Goal: Information Seeking & Learning: Compare options

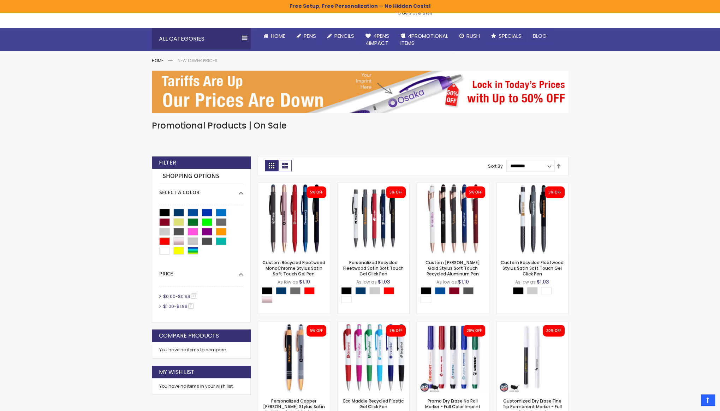
click at [214, 125] on h1 "Promotional Products | On Sale" at bounding box center [360, 125] width 417 height 11
copy main "Promotional Products | On Sale Checkout as a new customer Creating an account h…"
click at [452, 264] on link "Custom Lexi Rose Gold Stylus Soft Touch Recycled Aluminum Pen" at bounding box center [453, 268] width 54 height 17
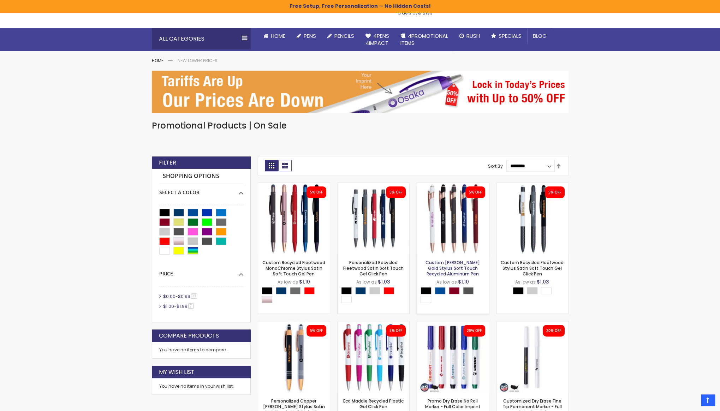
click at [452, 264] on link "Custom Lexi Rose Gold Stylus Soft Touch Recycled Aluminum Pen" at bounding box center [453, 268] width 54 height 17
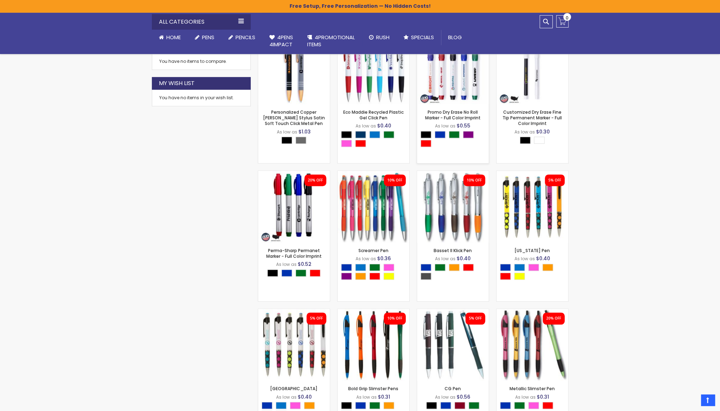
scroll to position [340, 0]
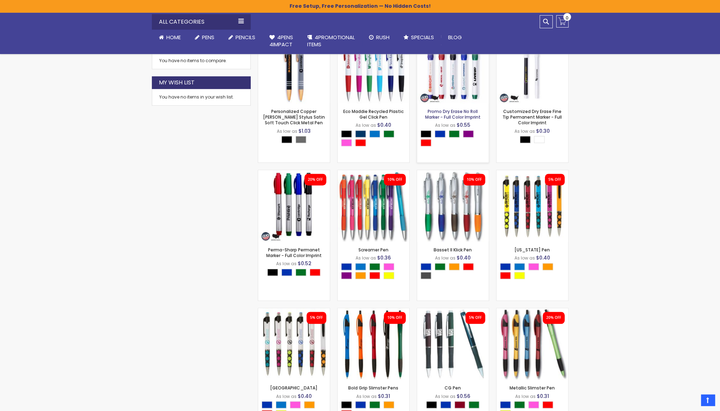
click at [450, 116] on link "Promo Dry Erase No Roll Marker - Full Color Imprint" at bounding box center [452, 114] width 55 height 12
click at [536, 250] on link "[US_STATE] Pen" at bounding box center [532, 250] width 35 height 6
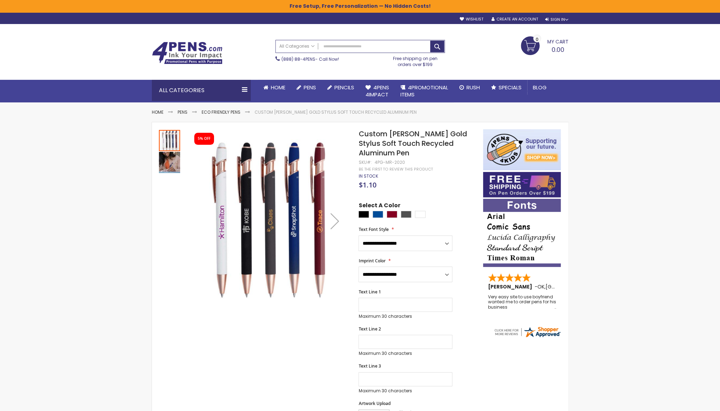
click at [411, 139] on span "Custom Lexi Rose Gold Stylus Soft Touch Recycled Aluminum Pen" at bounding box center [412, 143] width 108 height 29
click at [382, 135] on span "Custom Lexi Rose Gold Stylus Soft Touch Recycled Aluminum Pen" at bounding box center [412, 143] width 108 height 29
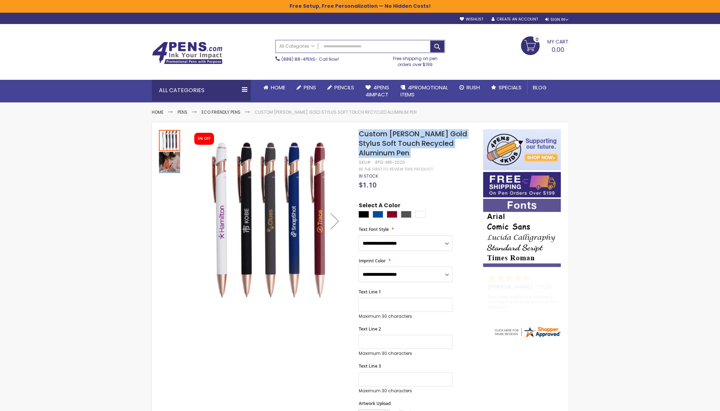
click at [382, 135] on span "Custom Lexi Rose Gold Stylus Soft Touch Recycled Aluminum Pen" at bounding box center [412, 143] width 108 height 29
copy div "Custom Lexi Rose Gold Stylus Soft Touch Recycled Aluminum Pen"
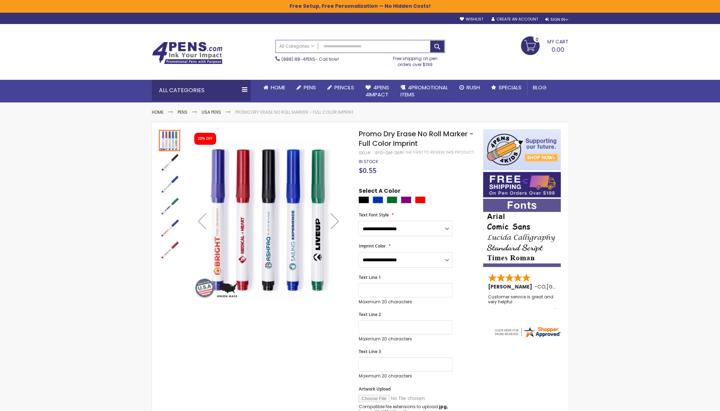
click at [383, 132] on span "Promo Dry Erase No Roll Marker - Full Color Imprint" at bounding box center [415, 138] width 115 height 19
copy div "Promo Dry Erase No Roll Marker - Full Color Imprint"
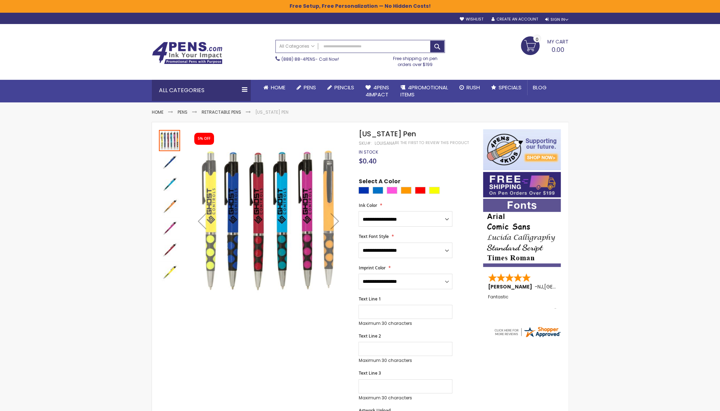
click at [397, 137] on span "[US_STATE] Pen" at bounding box center [386, 134] width 57 height 10
copy div "[US_STATE] Pen"
